Goal: Download file/media

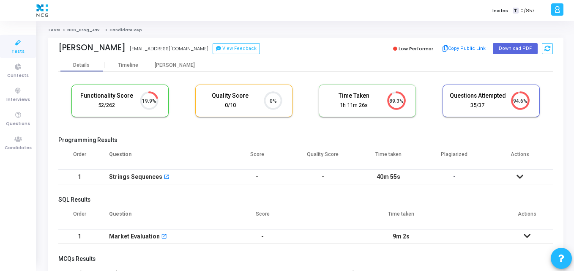
scroll to position [18, 22]
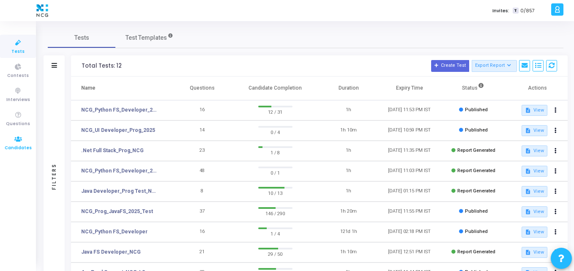
click at [16, 144] on span "Candidates" at bounding box center [18, 147] width 27 height 7
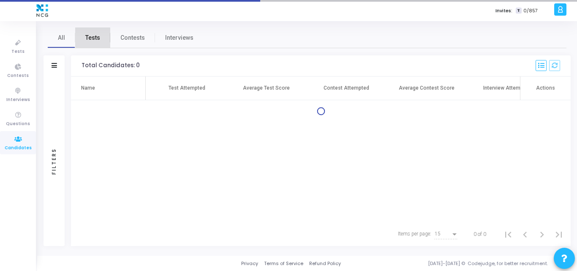
click at [91, 43] on link "Tests" at bounding box center [92, 37] width 35 height 20
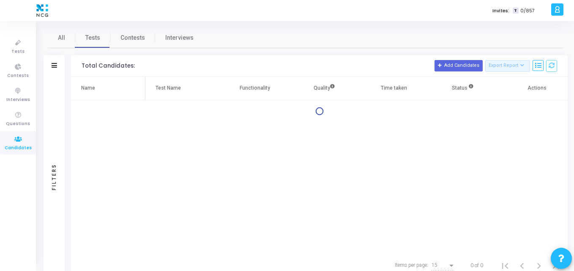
click at [59, 60] on div "Filters" at bounding box center [54, 65] width 21 height 21
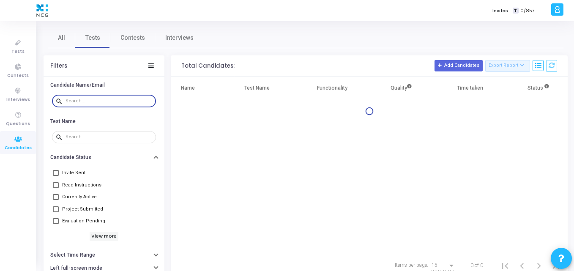
click at [70, 100] on input "text" at bounding box center [108, 100] width 87 height 5
paste input "raghava555.m@gmail.com"
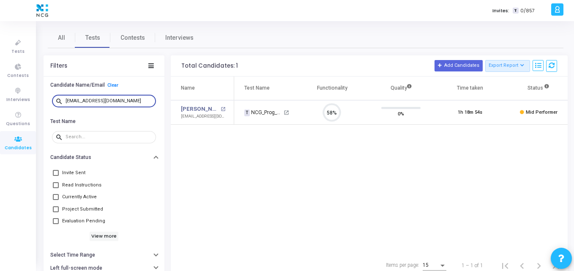
scroll to position [18, 22]
type input "raghava555.m@gmail.com"
click at [209, 112] on link "Raghava Reddy M" at bounding box center [200, 109] width 38 height 8
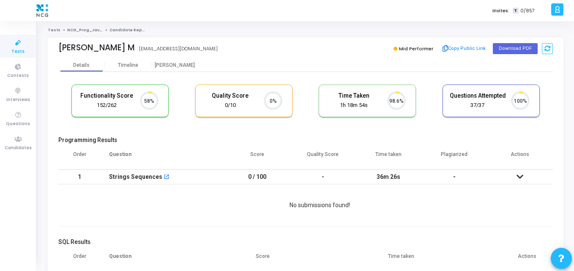
scroll to position [18, 22]
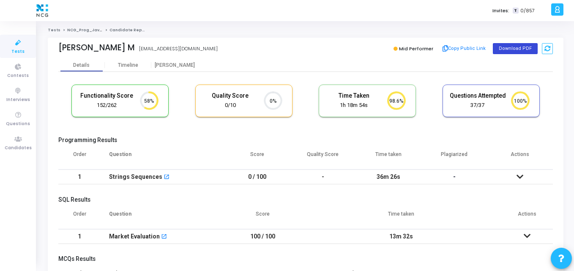
click at [519, 50] on button "Download PDF" at bounding box center [515, 48] width 45 height 11
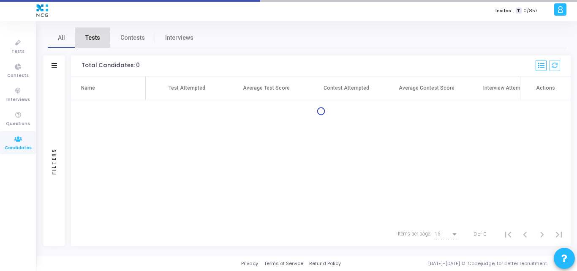
click at [90, 36] on span "Tests" at bounding box center [92, 37] width 15 height 9
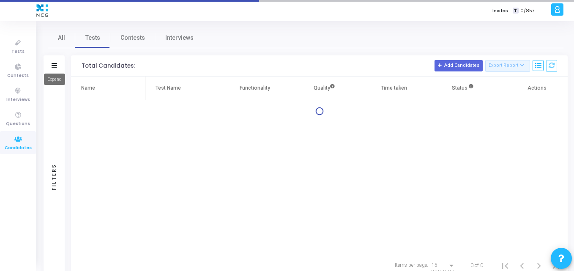
click at [54, 65] on icon at bounding box center [54, 65] width 5 height 5
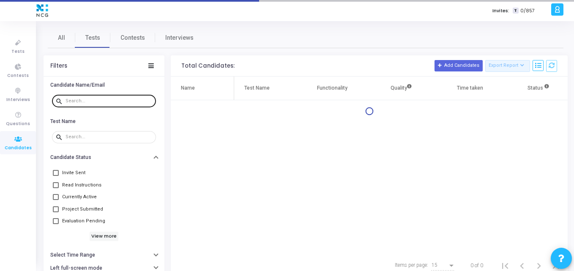
click at [69, 104] on div at bounding box center [108, 101] width 87 height 14
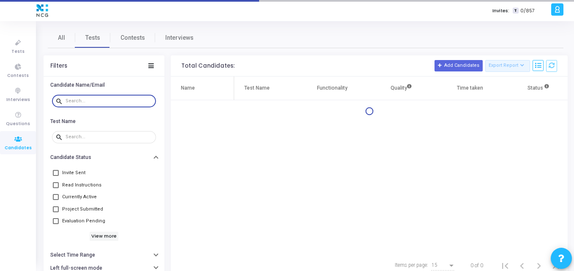
paste input "[EMAIL_ADDRESS][DOMAIN_NAME]"
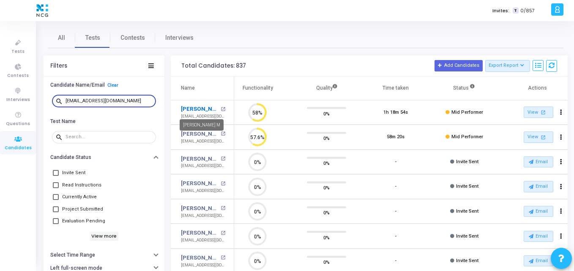
type input "raghava555.m@gmail.com"
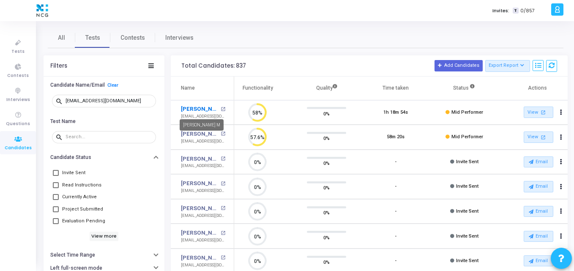
click at [185, 109] on link "Raghava Reddy M" at bounding box center [200, 109] width 38 height 8
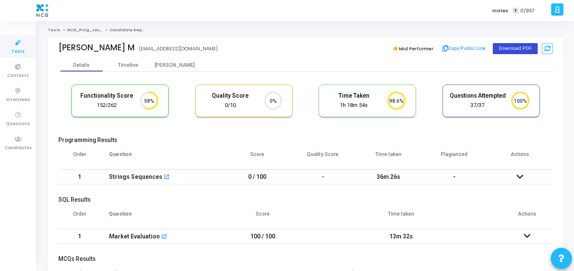
click at [499, 51] on button "Download PDF" at bounding box center [515, 48] width 45 height 11
